Goal: Information Seeking & Learning: Check status

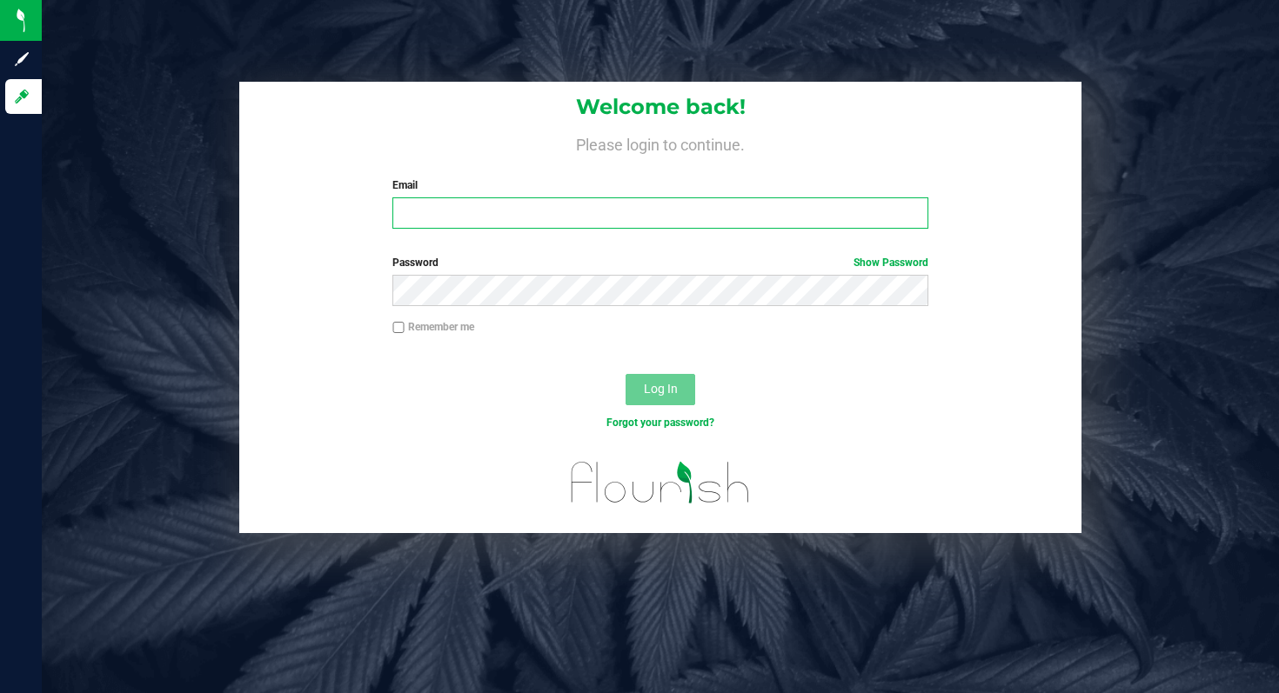
click at [637, 214] on input "Email" at bounding box center [659, 213] width 535 height 31
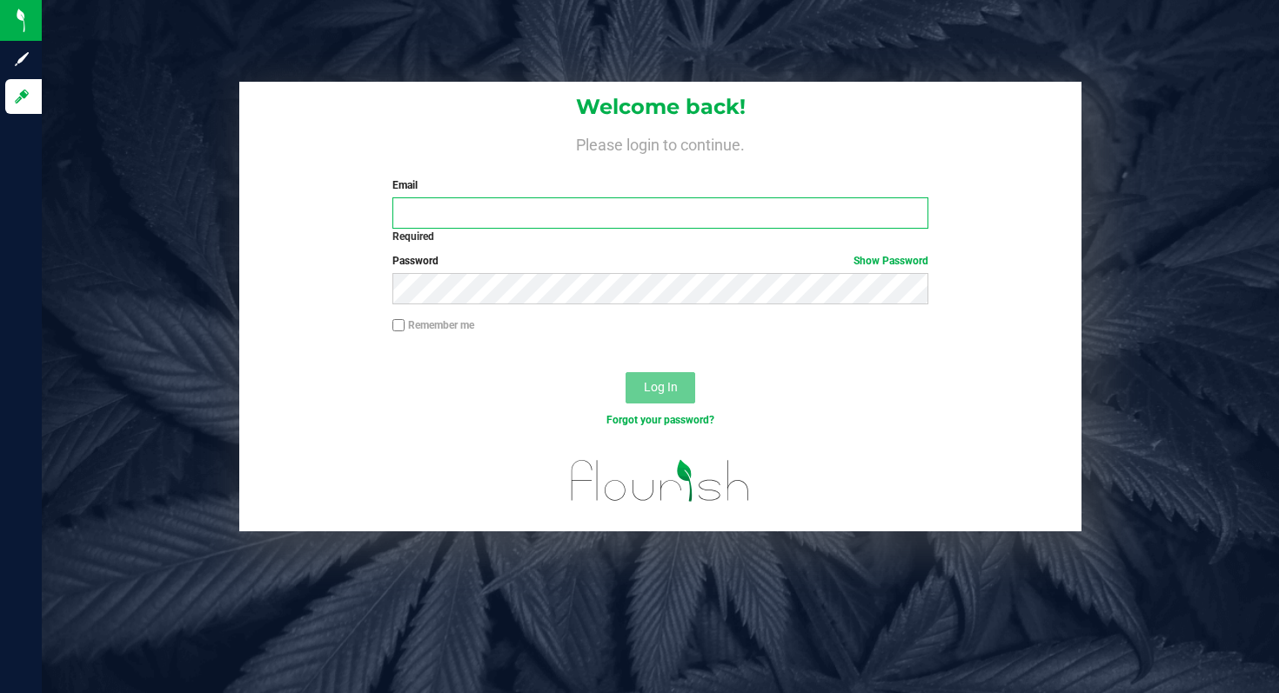
type input "[EMAIL_ADDRESS][DOMAIN_NAME]"
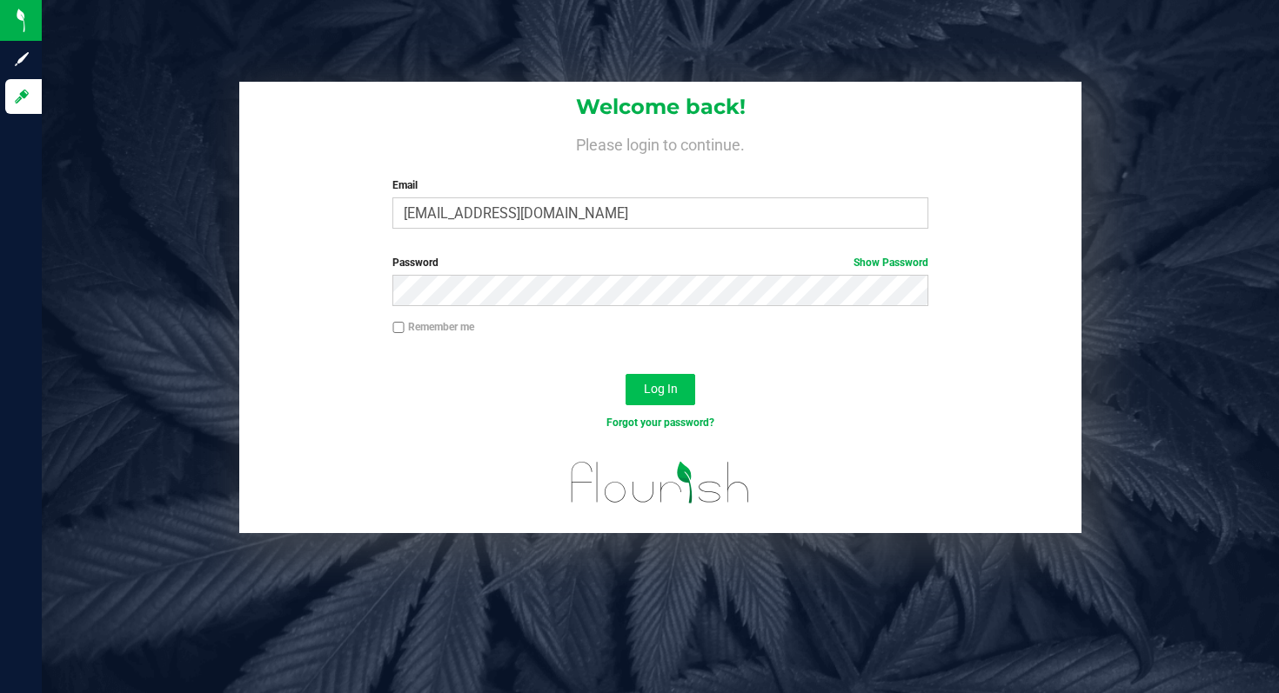
click at [664, 383] on span "Log In" at bounding box center [661, 389] width 34 height 14
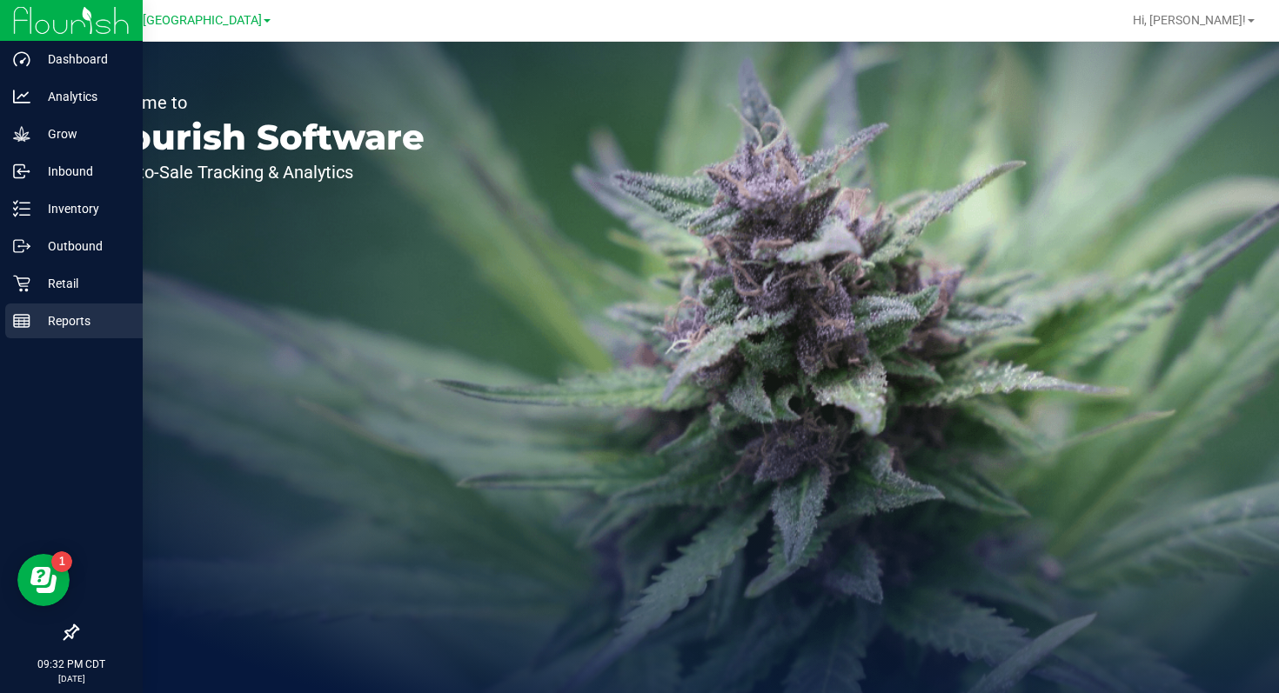
click at [23, 319] on icon at bounding box center [21, 320] width 17 height 17
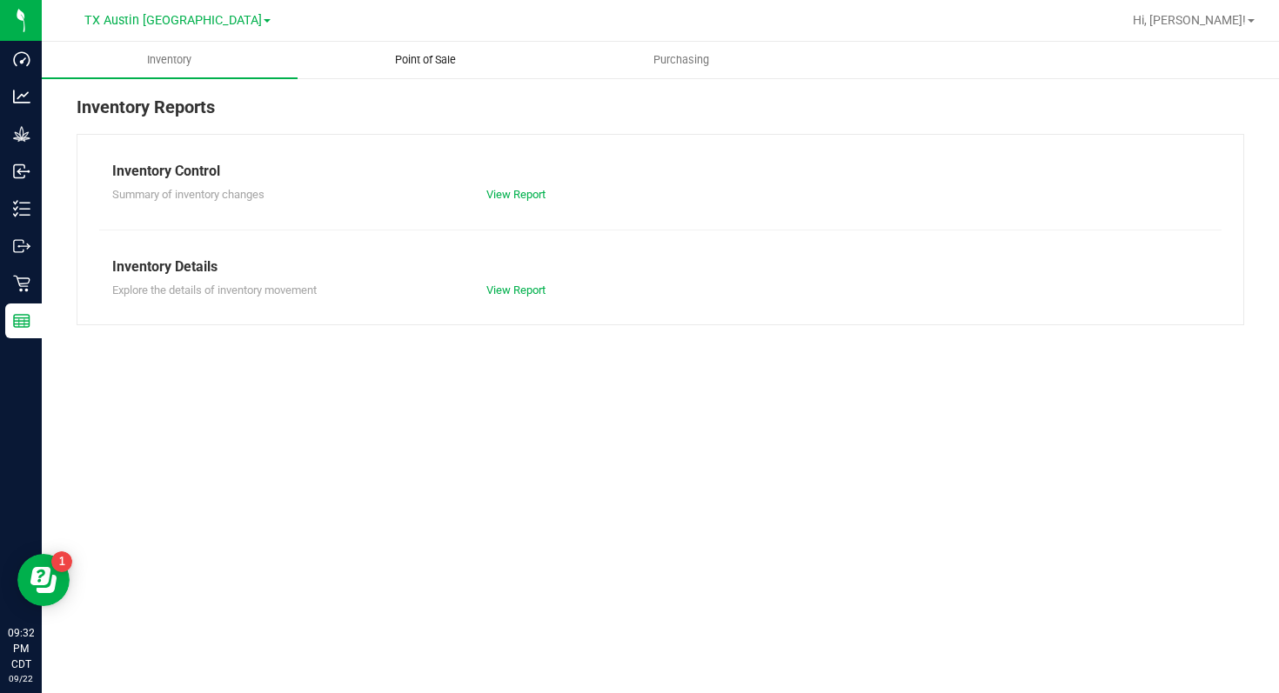
click at [409, 65] on span "Point of Sale" at bounding box center [426, 60] width 108 height 16
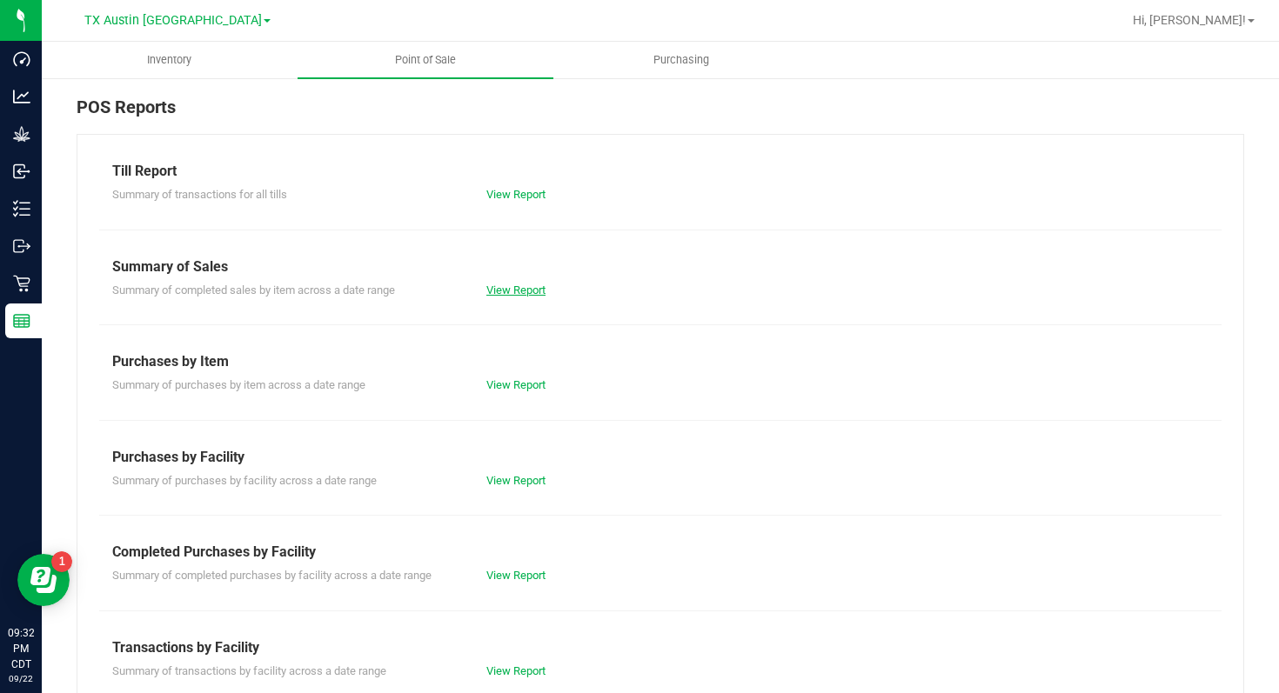
click at [520, 284] on link "View Report" at bounding box center [515, 290] width 59 height 13
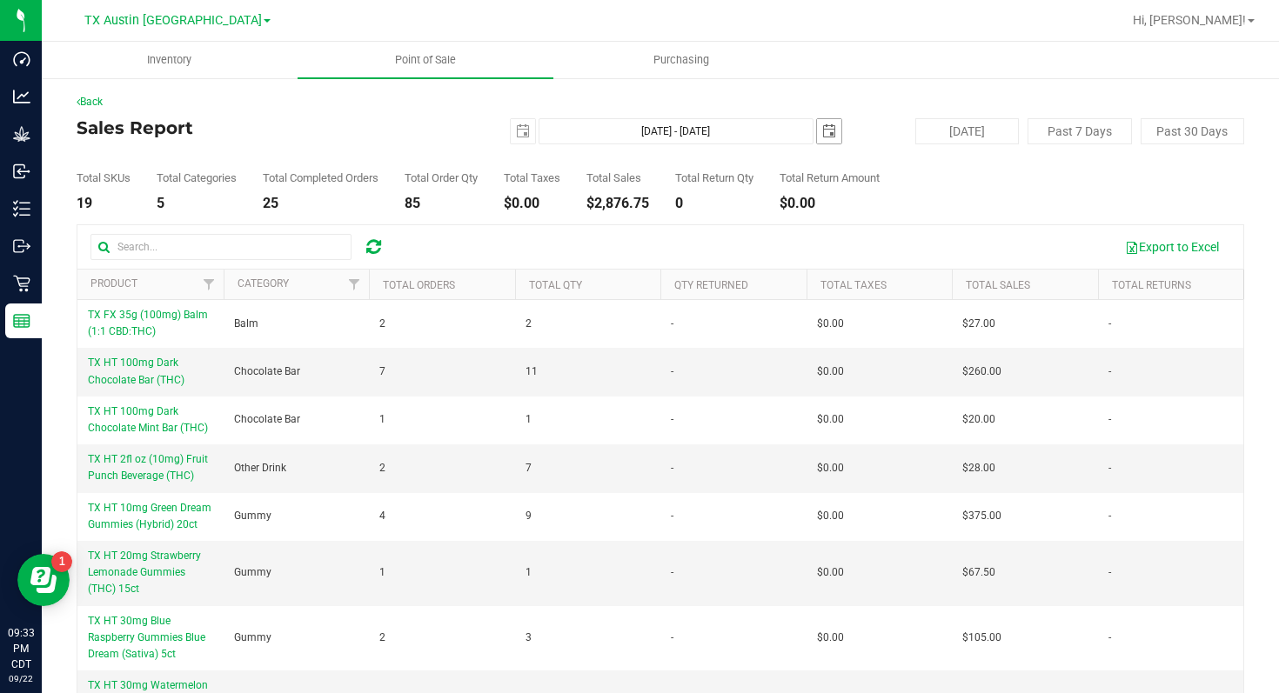
click at [824, 128] on span "select" at bounding box center [829, 131] width 14 height 14
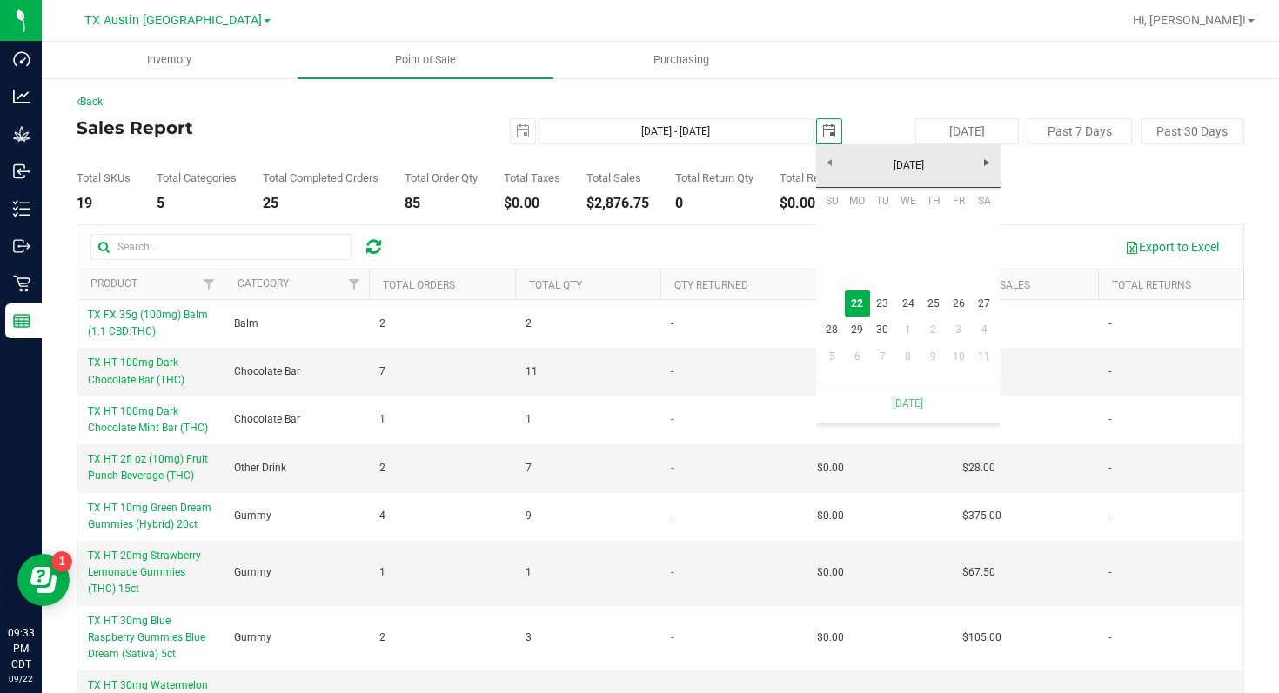
scroll to position [0, 44]
click at [525, 131] on span "select" at bounding box center [523, 131] width 14 height 14
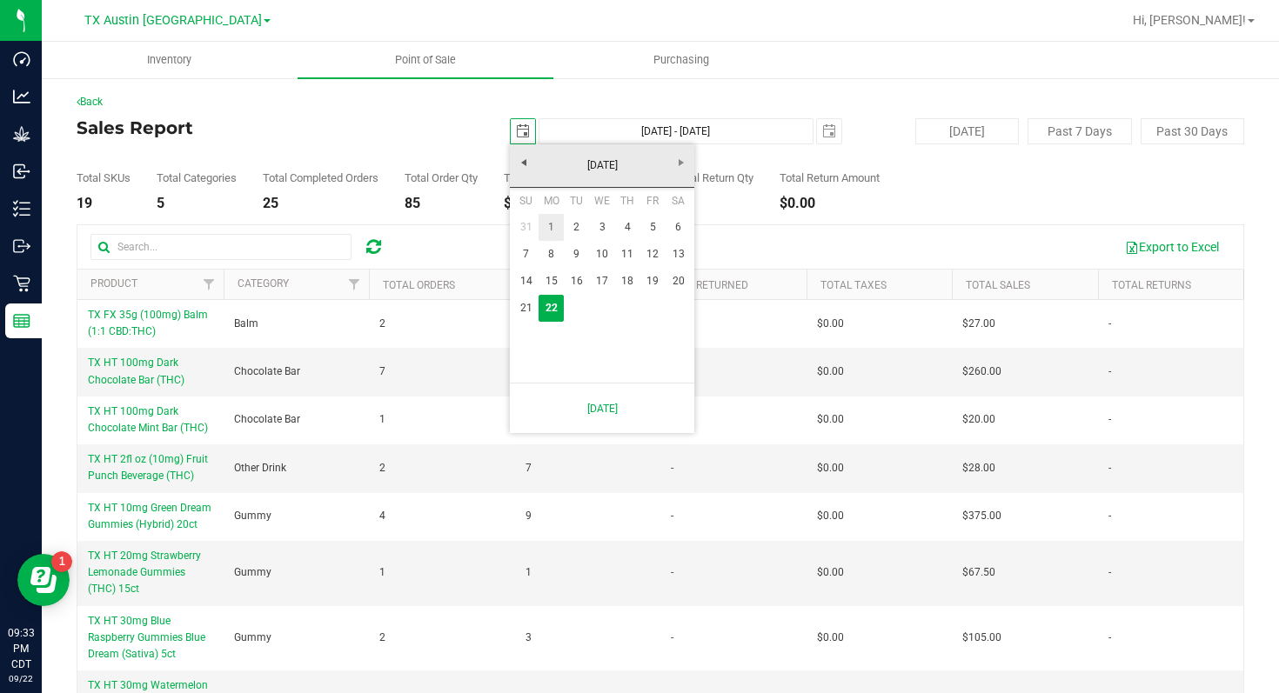
click at [552, 226] on link "1" at bounding box center [551, 227] width 25 height 27
type input "[DATE]"
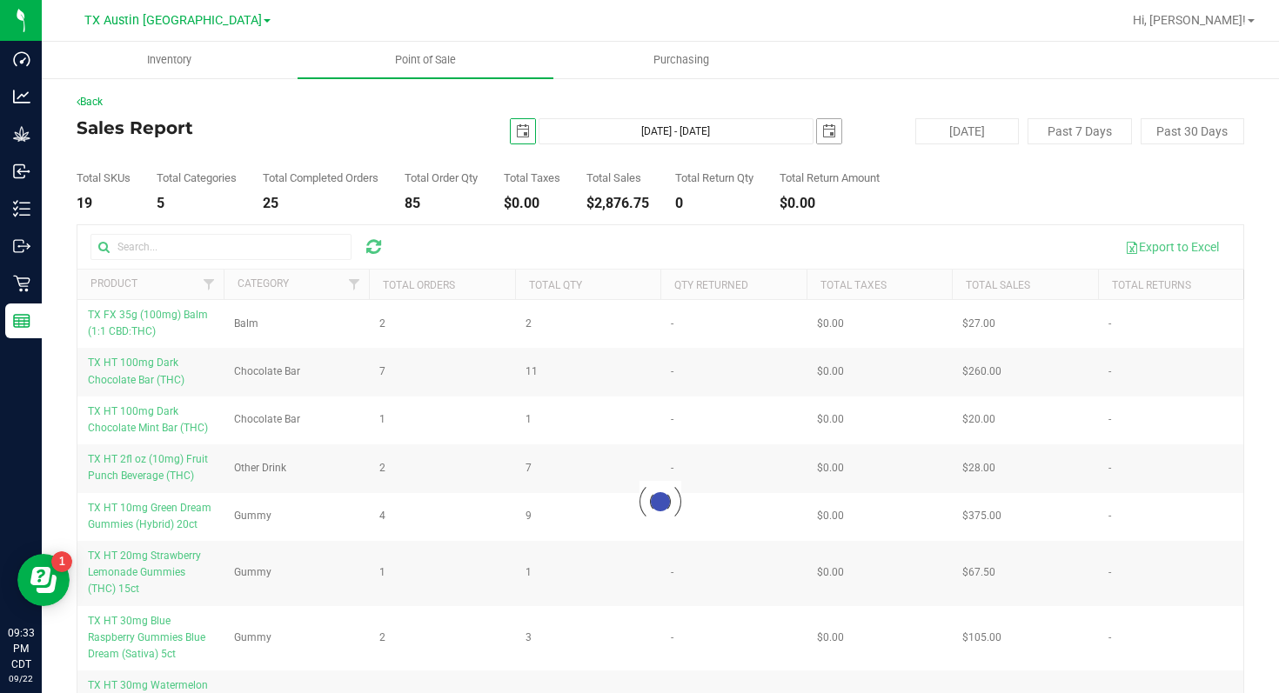
click at [827, 131] on span "select" at bounding box center [829, 131] width 14 height 14
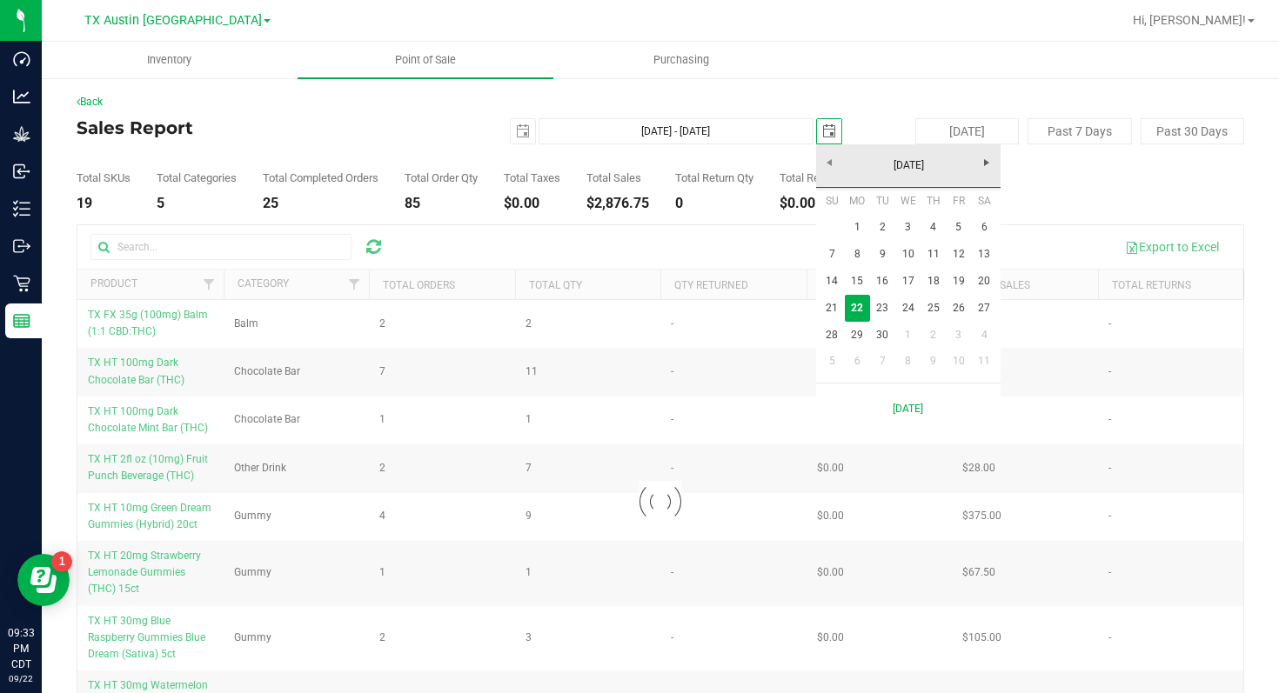
scroll to position [0, 44]
click at [834, 306] on link "21" at bounding box center [832, 308] width 25 height 27
type input "[DATE] - [DATE]"
type input "[DATE]"
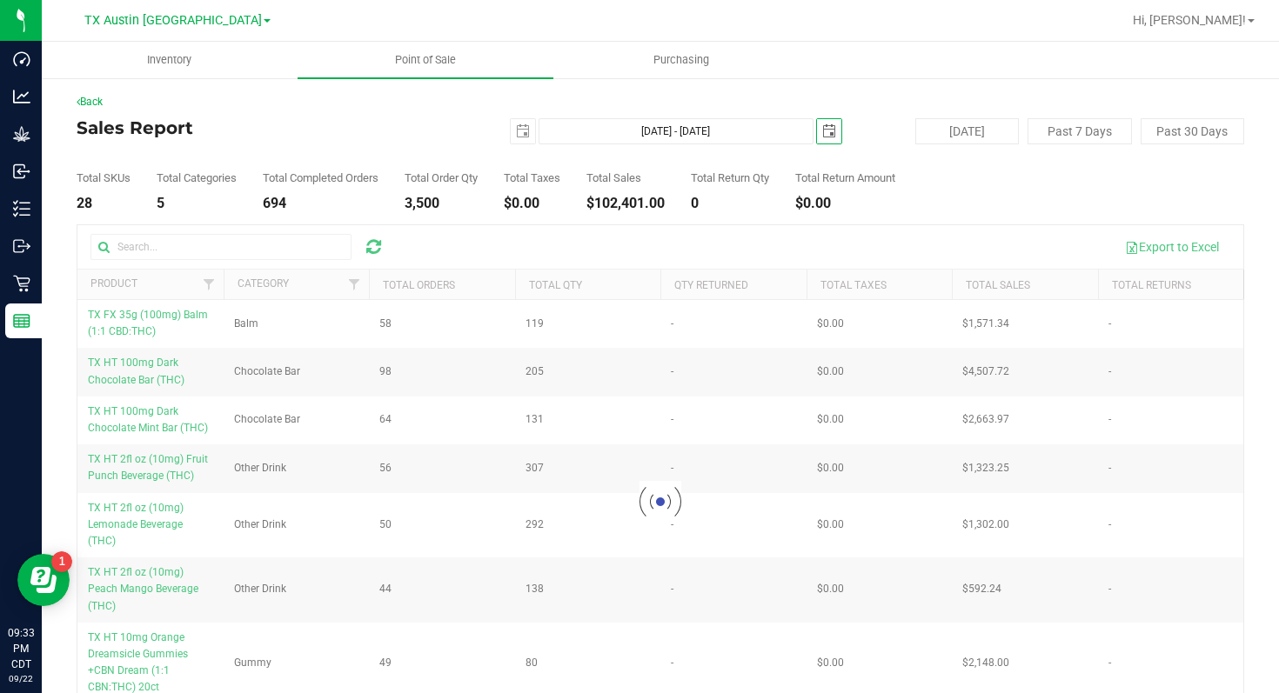
click at [985, 45] on ul "Inventory Point of Sale Purchasing" at bounding box center [681, 60] width 1279 height 37
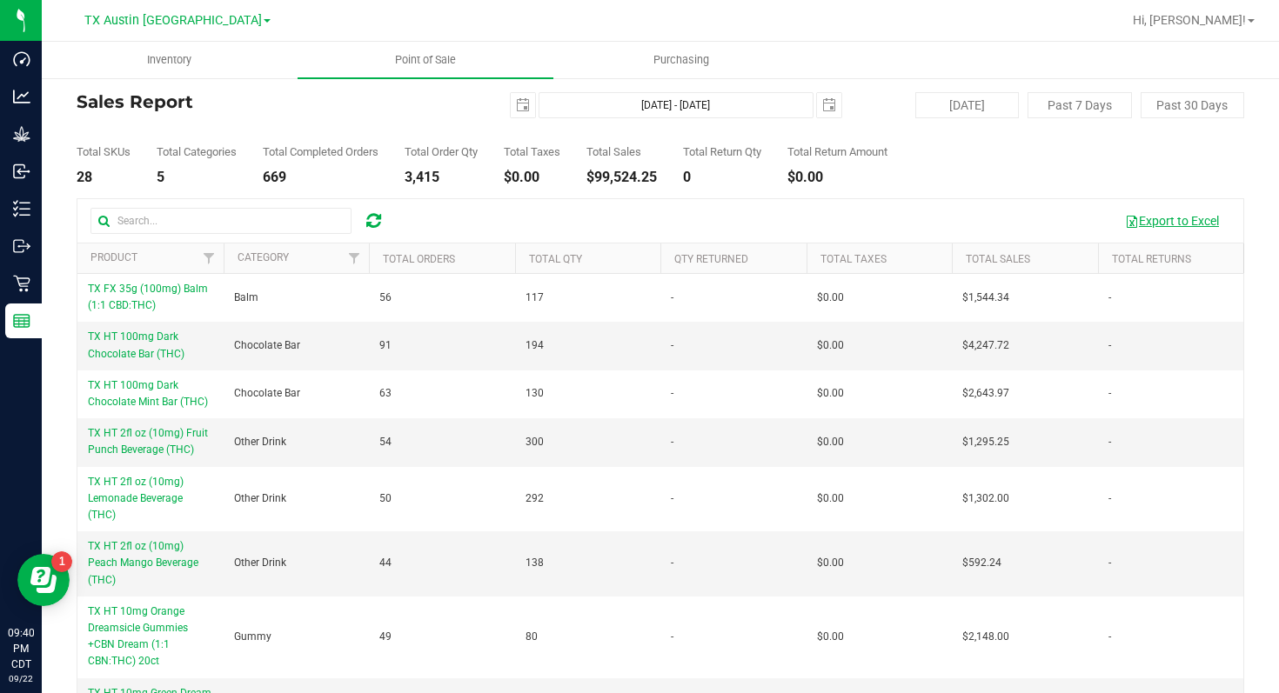
scroll to position [32, 0]
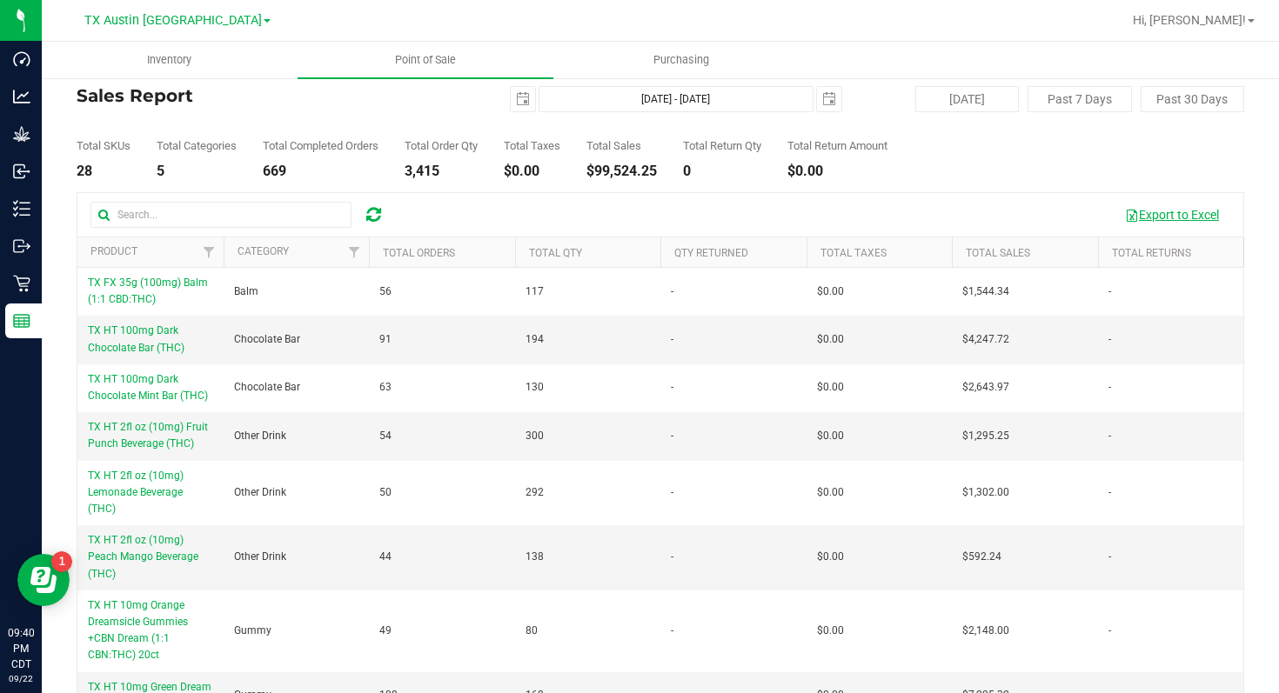
click at [1158, 210] on button "Export to Excel" at bounding box center [1172, 215] width 117 height 30
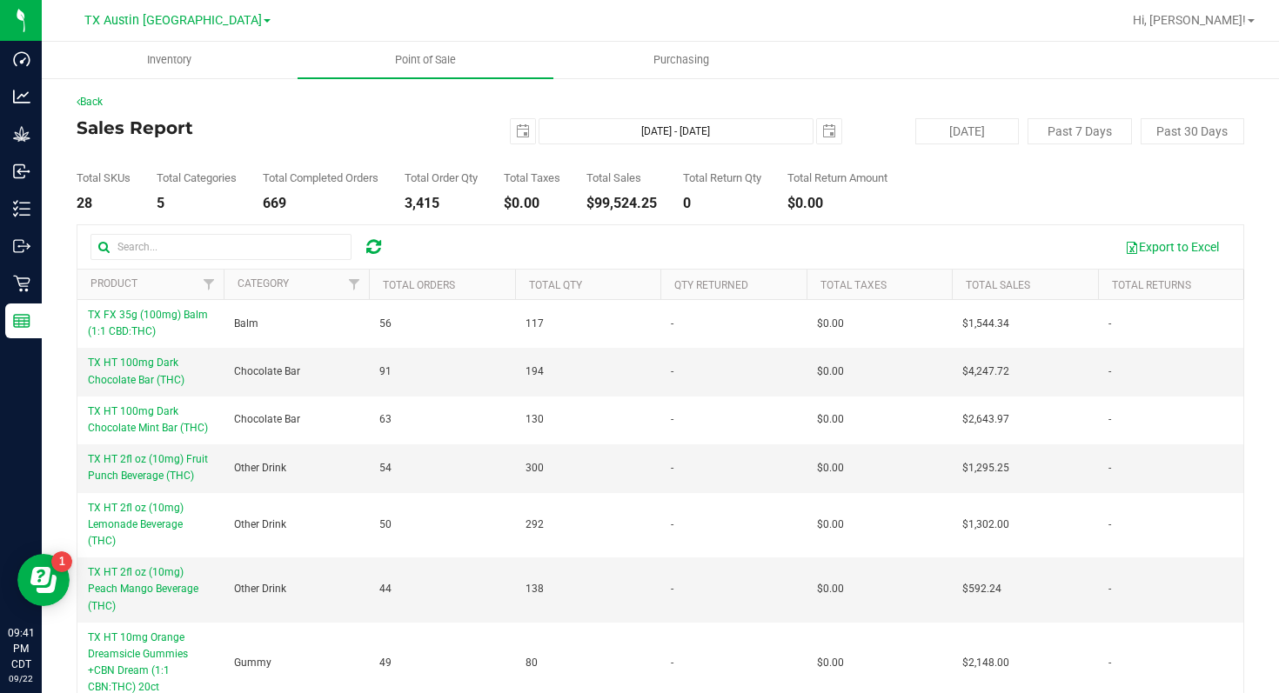
click at [264, 19] on span at bounding box center [267, 20] width 7 height 3
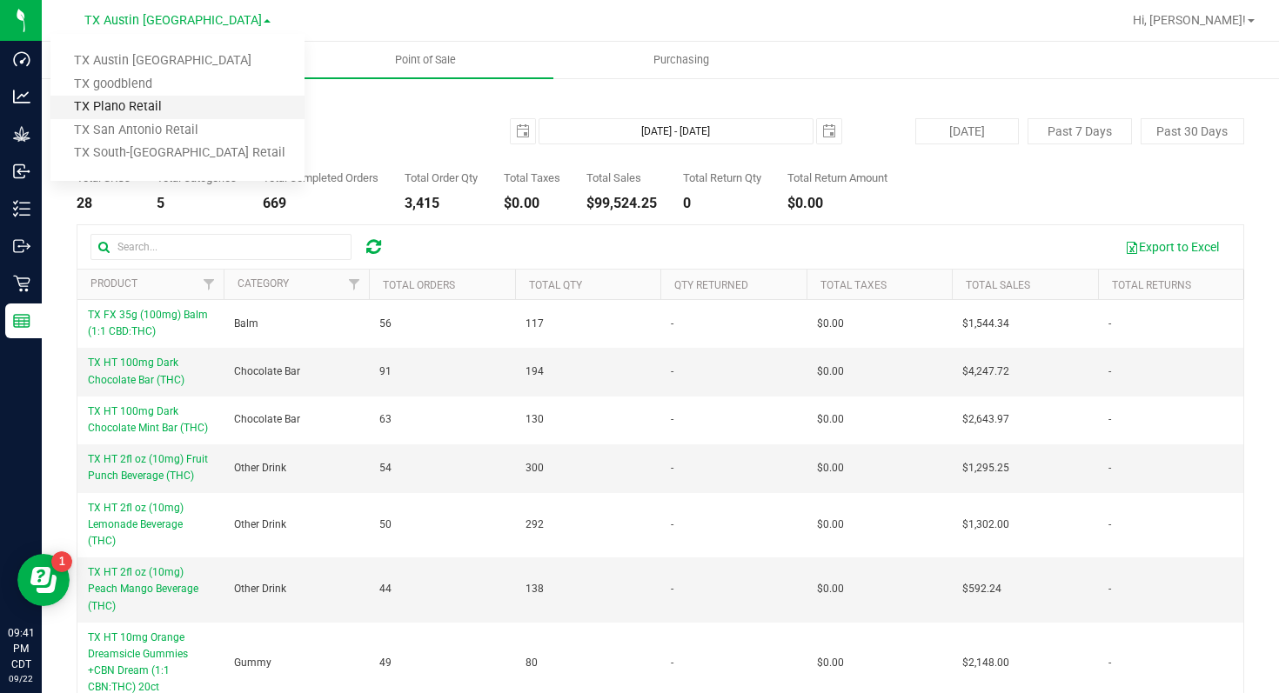
click at [175, 104] on link "TX Plano Retail" at bounding box center [177, 107] width 254 height 23
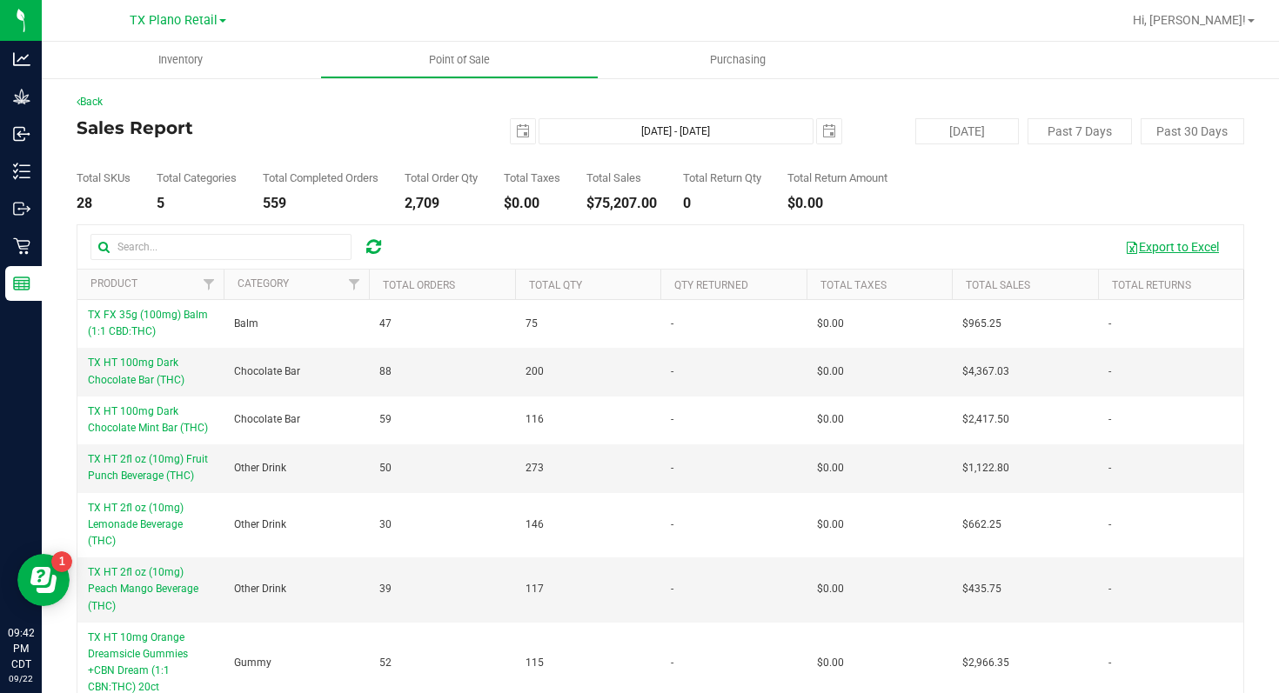
click at [1172, 244] on button "Export to Excel" at bounding box center [1172, 247] width 117 height 30
click at [221, 23] on link "TX Plano Retail" at bounding box center [178, 19] width 97 height 17
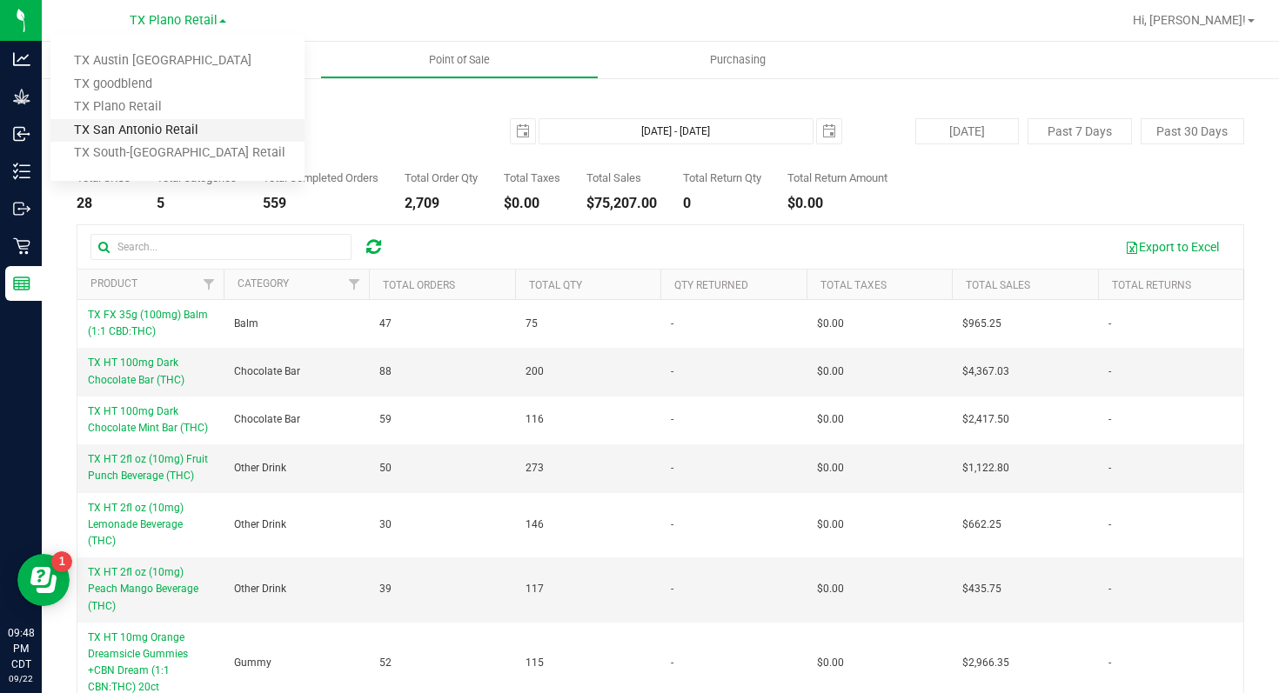
click at [206, 130] on link "TX San Antonio Retail" at bounding box center [177, 130] width 254 height 23
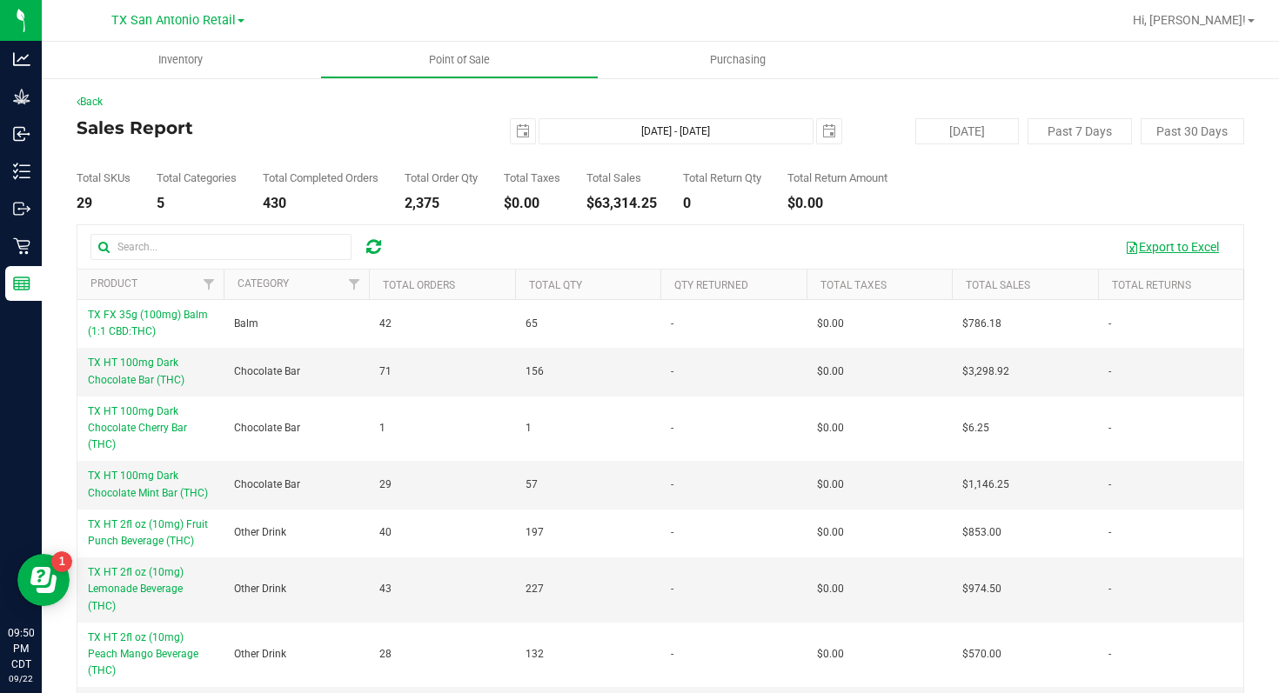
click at [1158, 244] on button "Export to Excel" at bounding box center [1172, 247] width 117 height 30
click at [238, 23] on span at bounding box center [241, 20] width 7 height 3
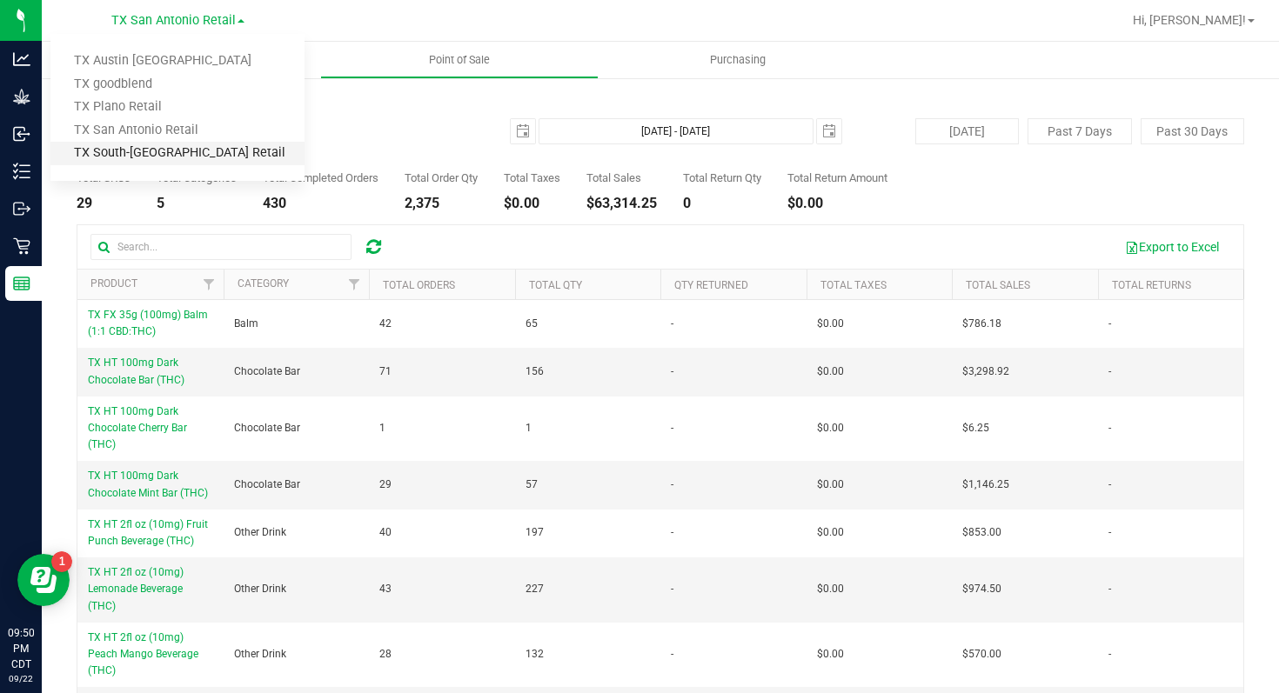
click at [217, 155] on link "TX South-[GEOGRAPHIC_DATA] Retail" at bounding box center [177, 153] width 254 height 23
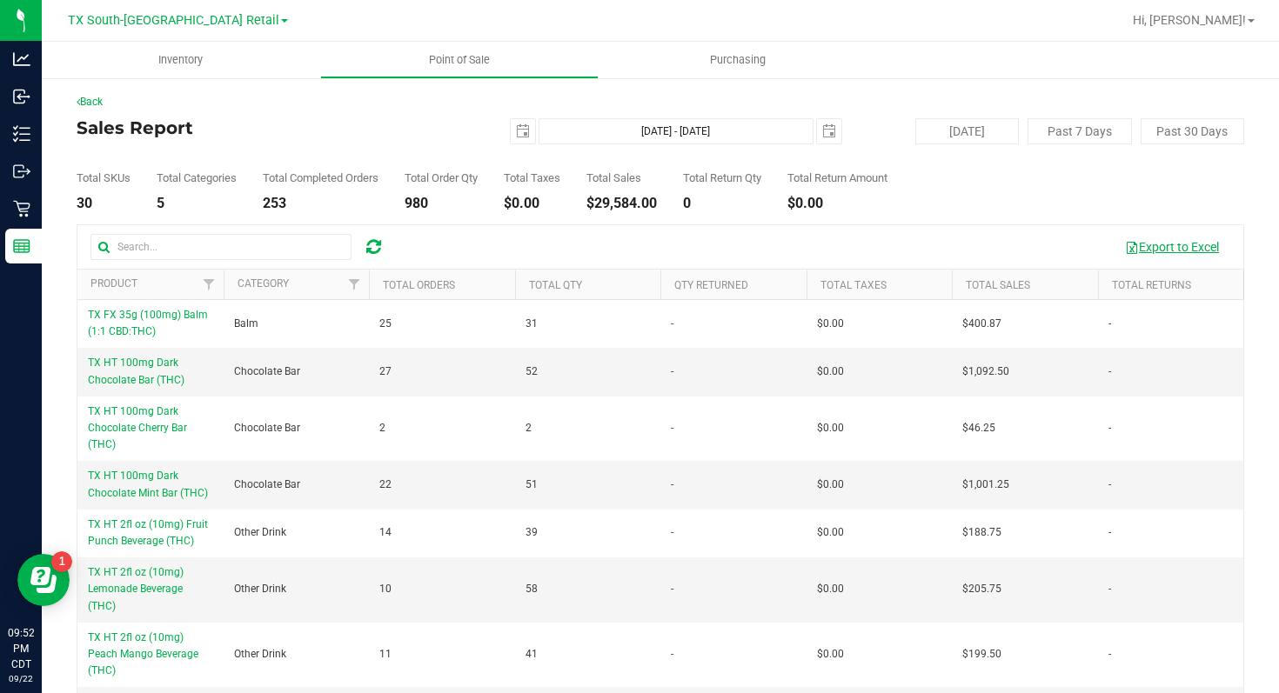
click at [1166, 241] on button "Export to Excel" at bounding box center [1172, 247] width 117 height 30
click at [523, 141] on span "select" at bounding box center [523, 131] width 24 height 24
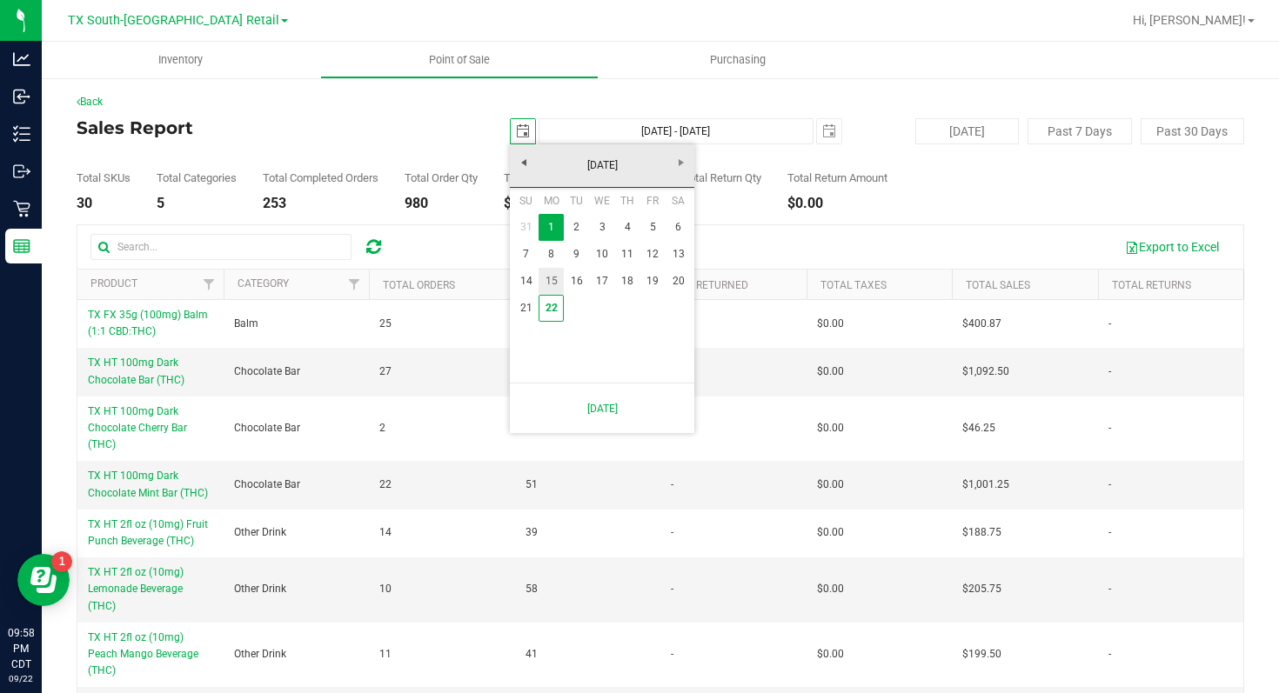
click at [547, 279] on link "15" at bounding box center [551, 281] width 25 height 27
type input "[DATE]"
type input "[DATE] - [DATE]"
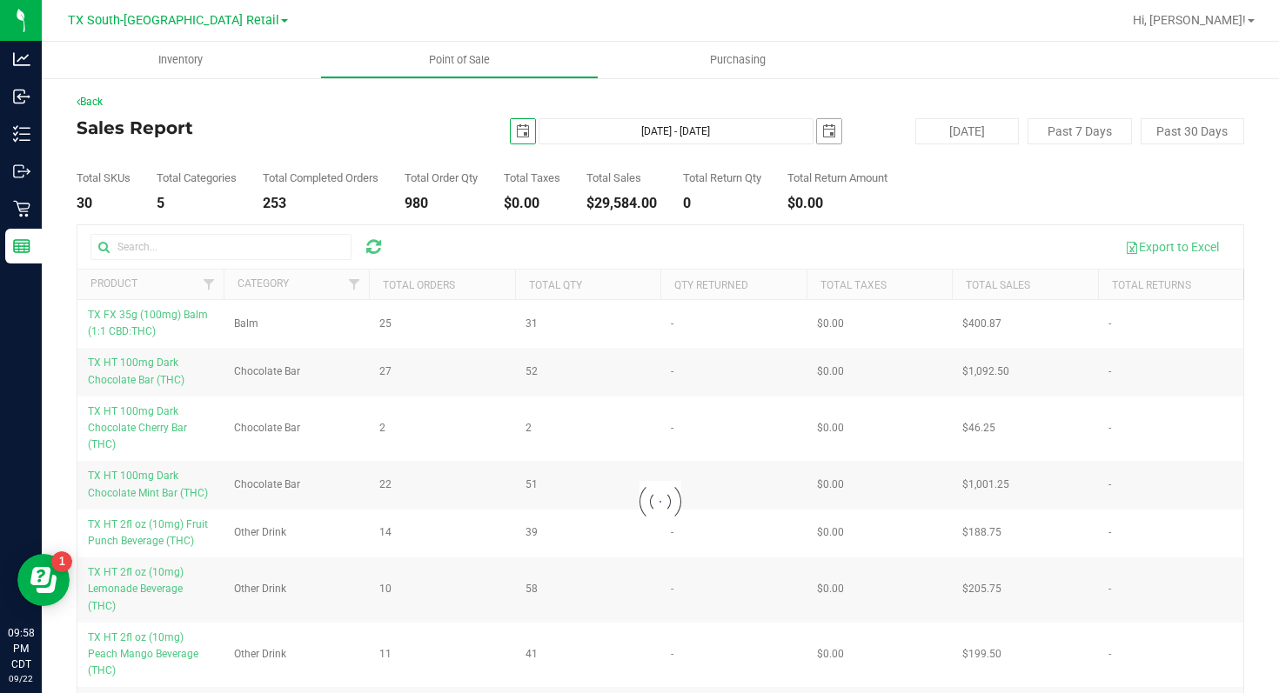
click at [823, 131] on span "select" at bounding box center [829, 131] width 14 height 14
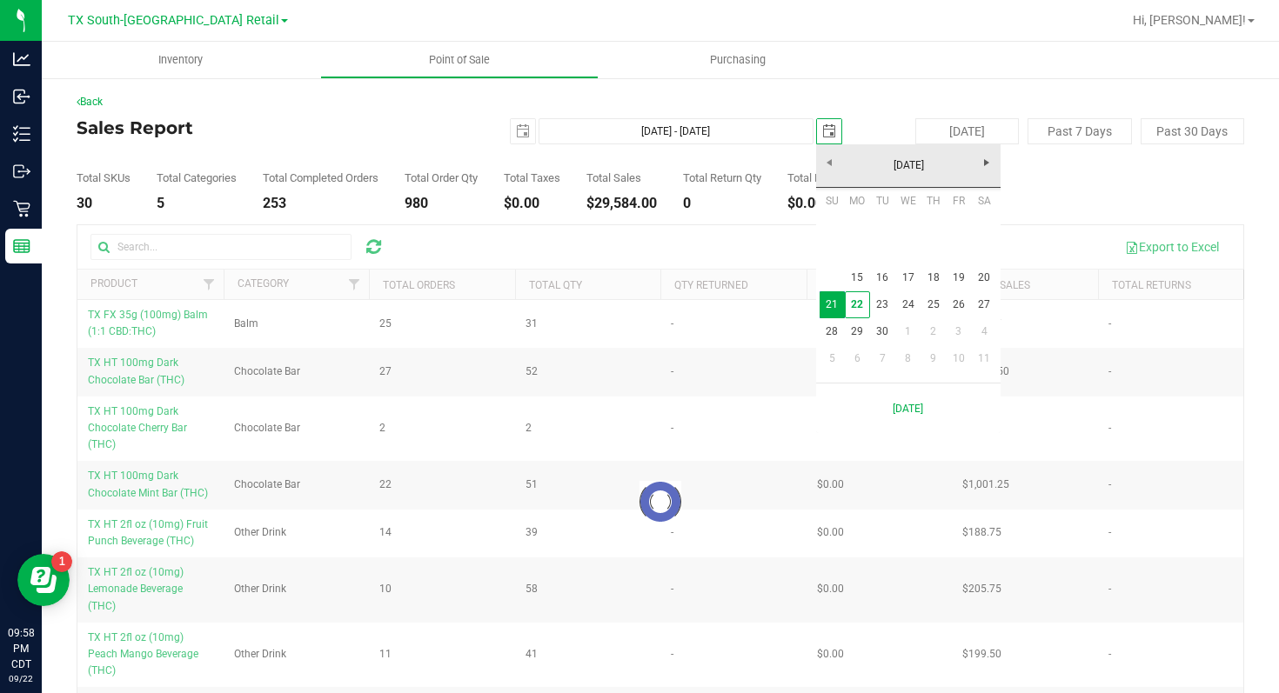
scroll to position [0, 44]
click at [831, 307] on link "21" at bounding box center [832, 304] width 25 height 27
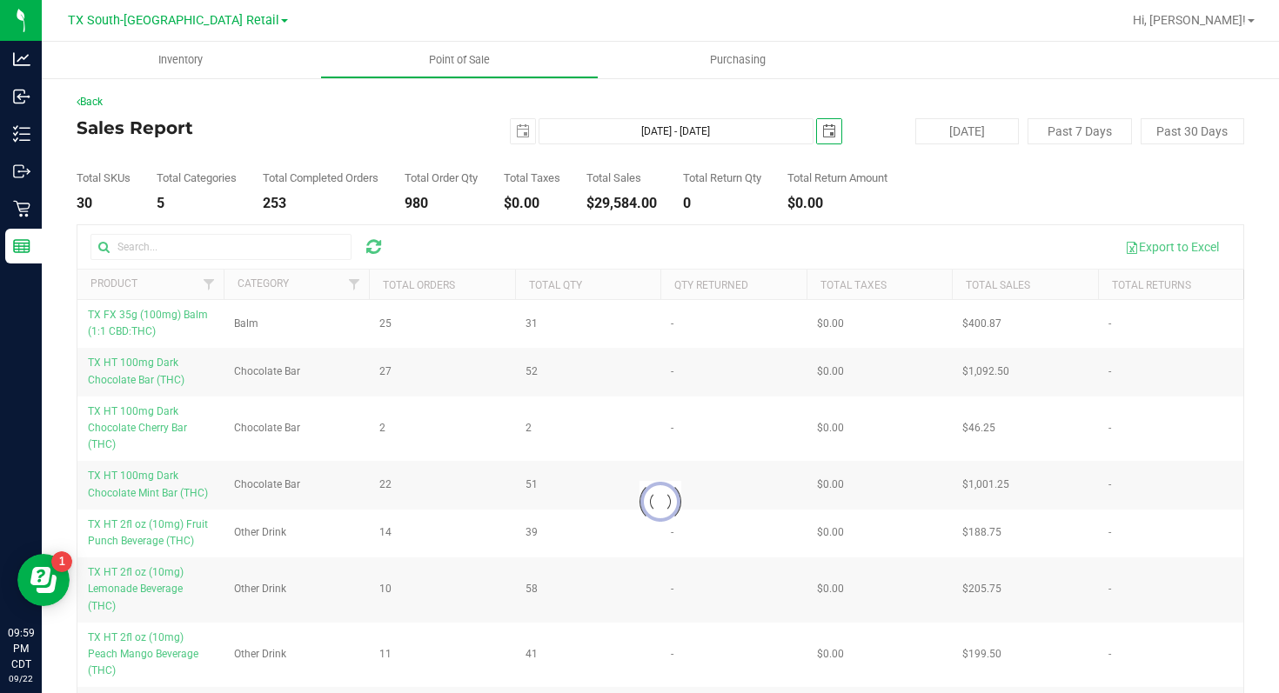
scroll to position [0, 0]
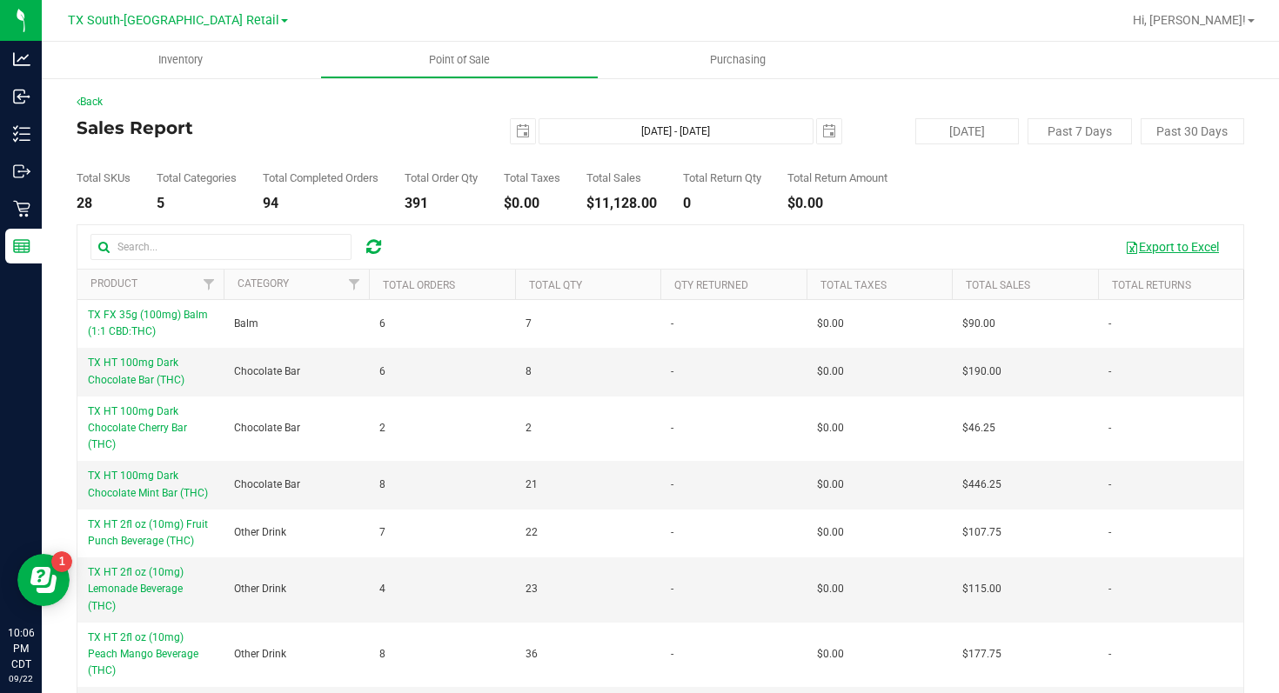
click at [1158, 244] on button "Export to Excel" at bounding box center [1172, 247] width 117 height 30
click at [281, 21] on span at bounding box center [284, 20] width 7 height 3
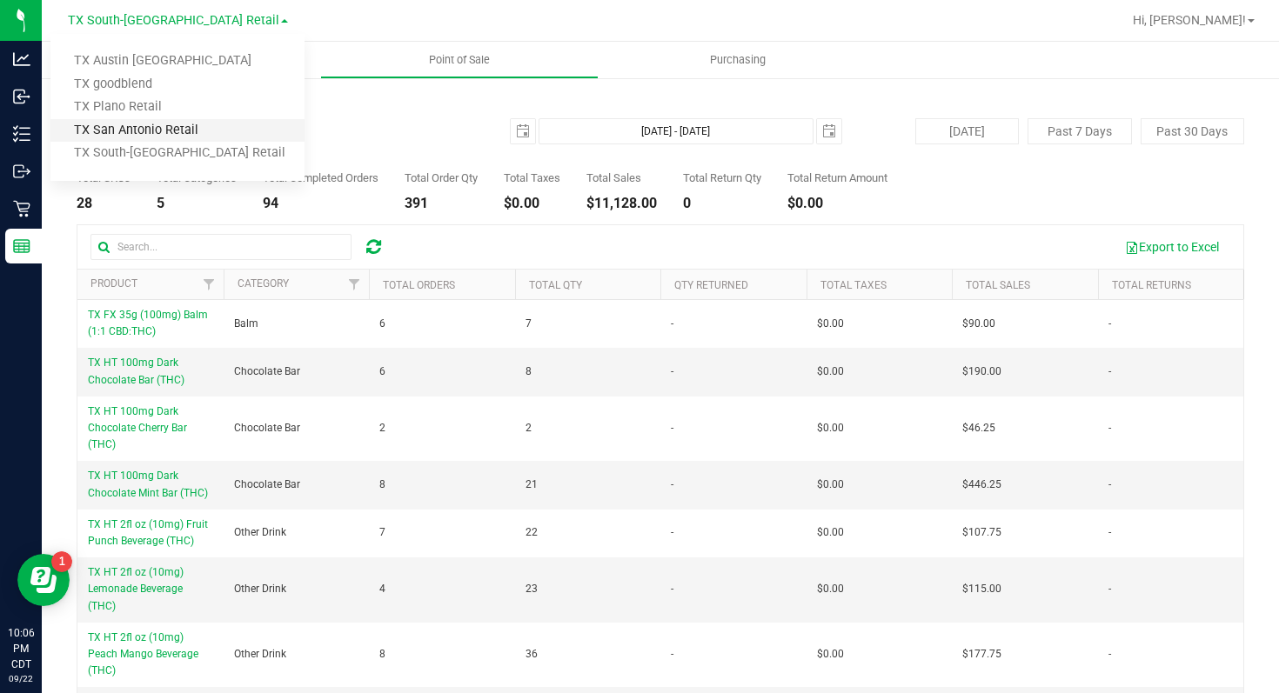
click at [220, 129] on link "TX San Antonio Retail" at bounding box center [177, 130] width 254 height 23
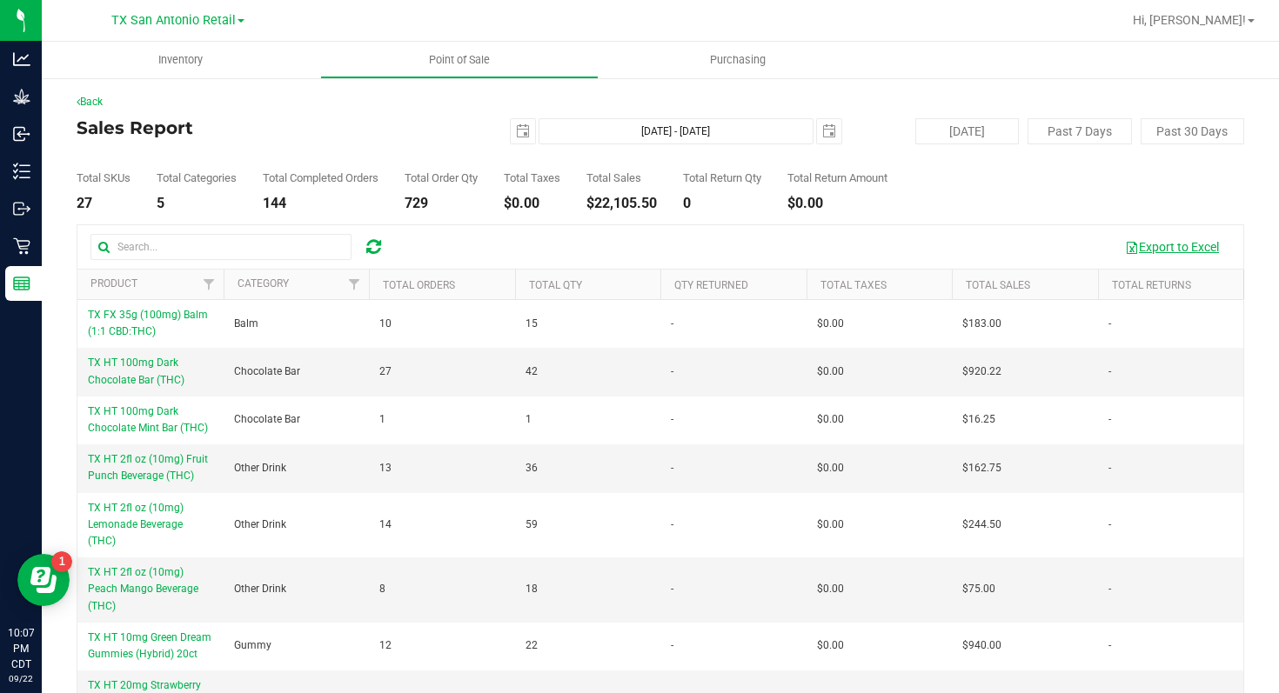
click at [1153, 249] on button "Export to Excel" at bounding box center [1172, 247] width 117 height 30
click at [1154, 241] on button "Export to Excel" at bounding box center [1172, 247] width 117 height 30
click at [238, 22] on span at bounding box center [241, 20] width 7 height 3
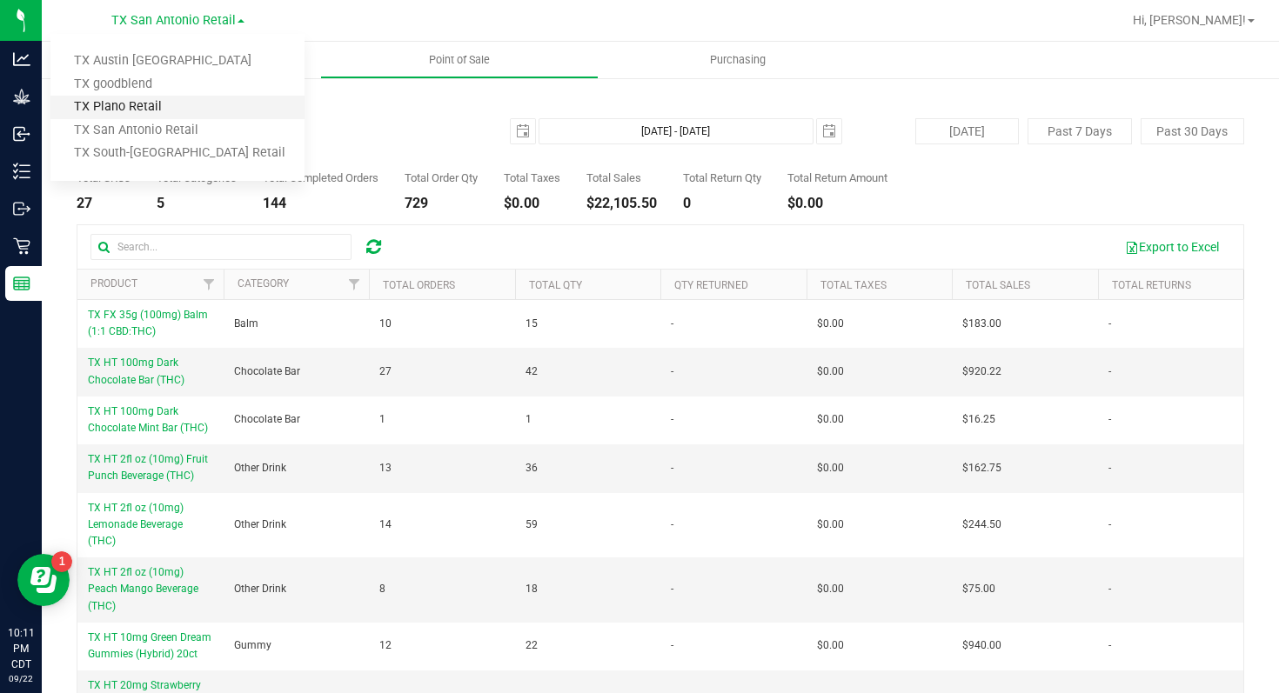
click at [202, 106] on link "TX Plano Retail" at bounding box center [177, 107] width 254 height 23
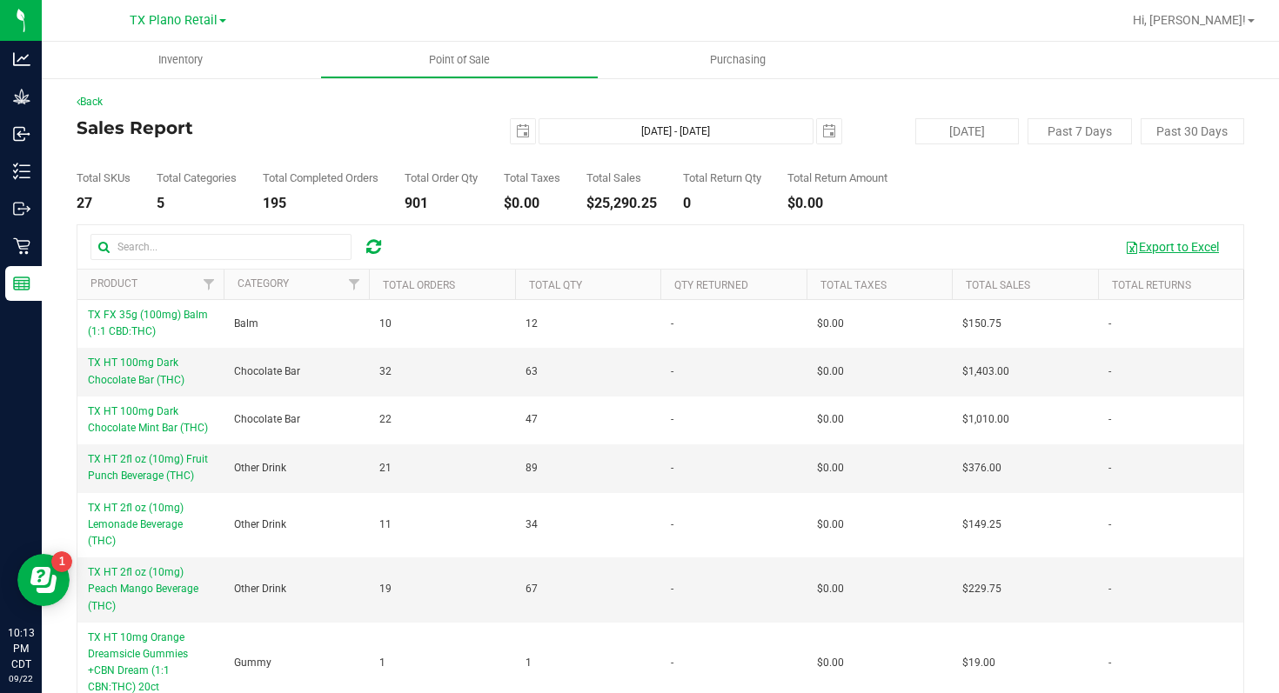
click at [1170, 248] on button "Export to Excel" at bounding box center [1172, 247] width 117 height 30
click at [222, 22] on span at bounding box center [222, 20] width 7 height 3
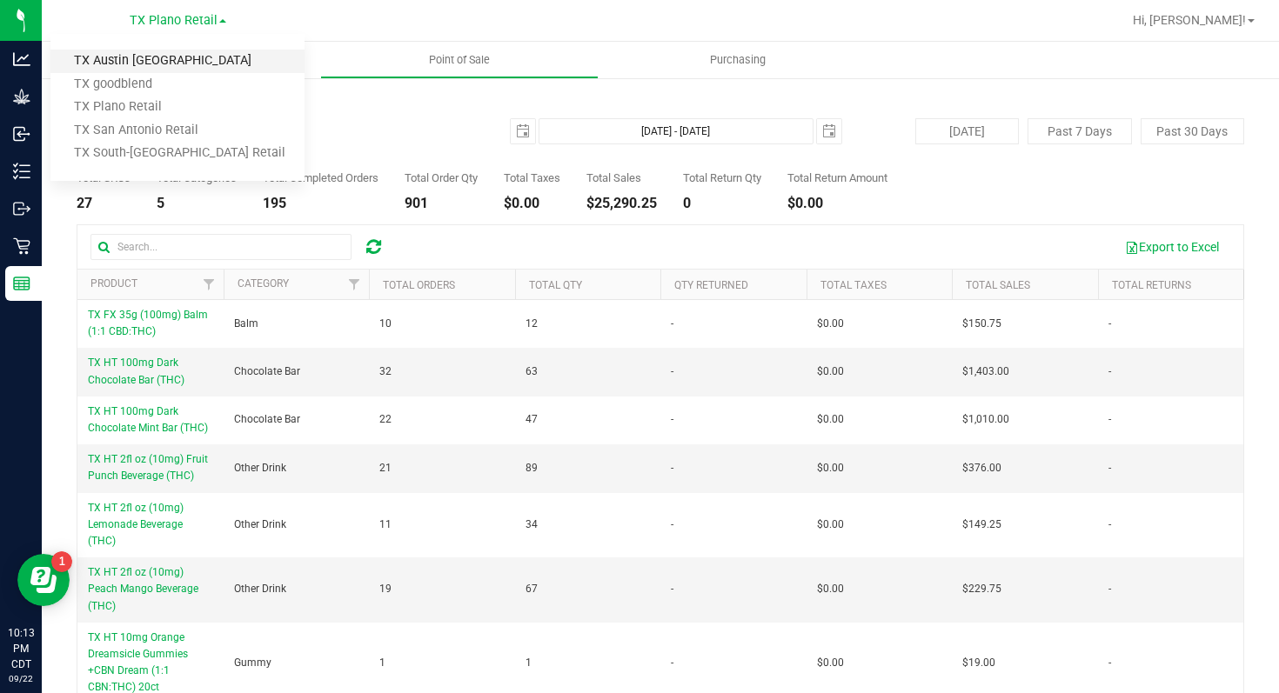
click at [203, 57] on link "TX Austin [GEOGRAPHIC_DATA]" at bounding box center [177, 61] width 254 height 23
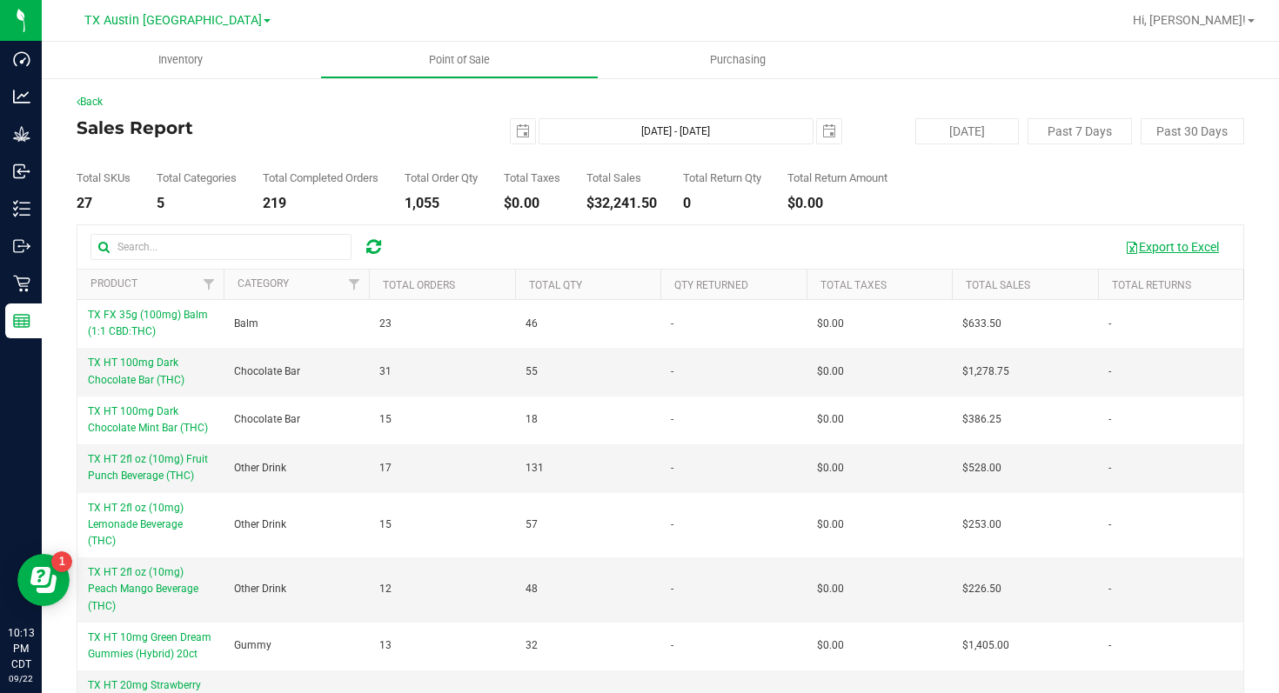
click at [1153, 244] on button "Export to Excel" at bounding box center [1172, 247] width 117 height 30
